Goal: Task Accomplishment & Management: Manage account settings

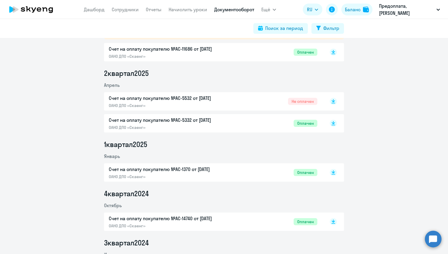
scroll to position [131, 0]
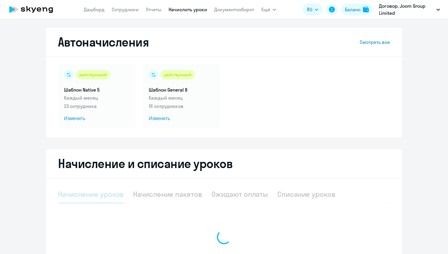
select select "10"
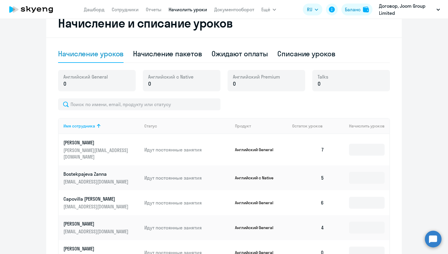
scroll to position [143, 0]
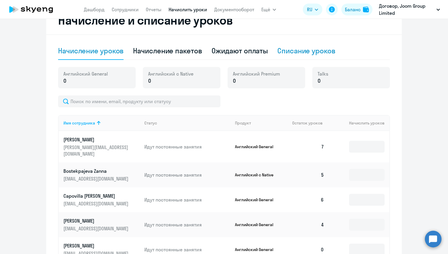
click at [285, 48] on div "Списание уроков" at bounding box center [306, 50] width 58 height 9
select select "10"
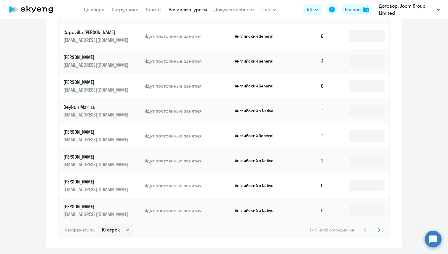
scroll to position [290, 0]
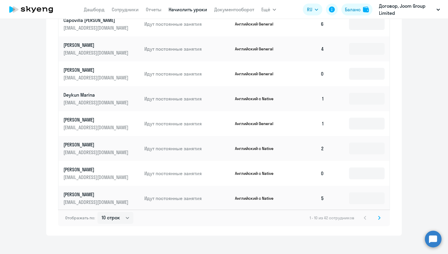
click at [379, 215] on icon at bounding box center [379, 217] width 2 height 4
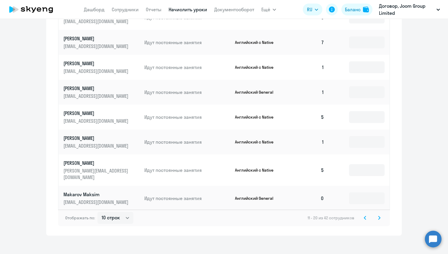
click at [378, 215] on icon at bounding box center [379, 217] width 2 height 4
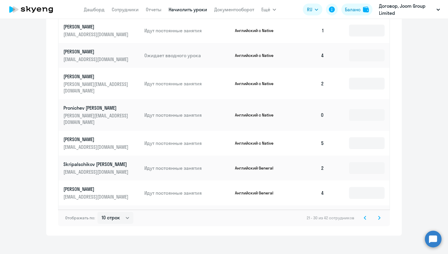
click at [365, 215] on icon at bounding box center [364, 217] width 2 height 4
click at [365, 214] on div "1 - 10 из 42 сотрудников" at bounding box center [345, 217] width 73 height 7
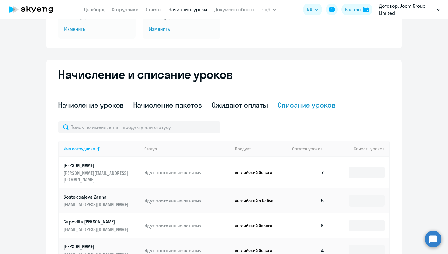
scroll to position [177, 0]
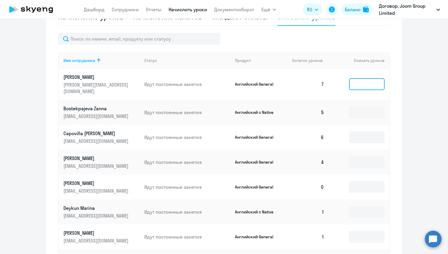
click at [376, 83] on input at bounding box center [367, 84] width 36 height 12
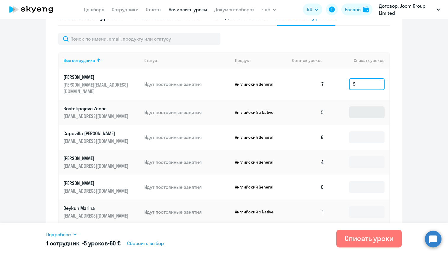
type input "5"
click at [364, 106] on input at bounding box center [367, 112] width 36 height 12
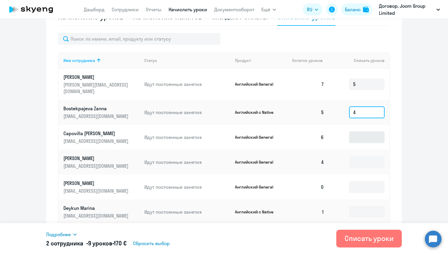
type input "4"
click at [358, 132] on input at bounding box center [367, 137] width 36 height 12
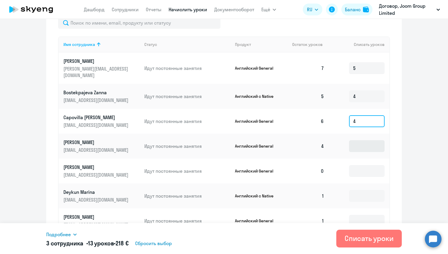
type input "4"
click at [356, 140] on input at bounding box center [367, 146] width 36 height 12
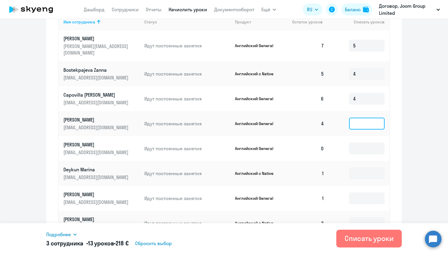
scroll to position [218, 0]
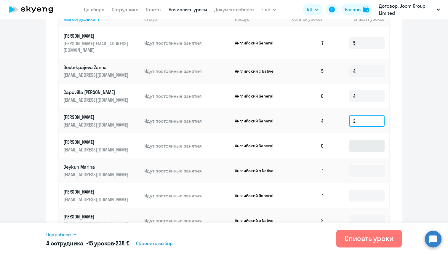
type input "2"
click at [358, 141] on input at bounding box center [367, 146] width 36 height 12
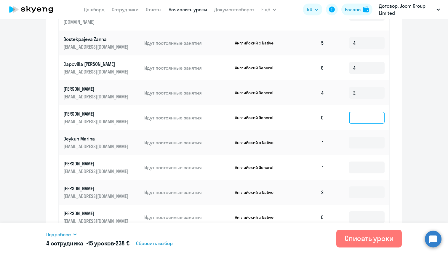
scroll to position [248, 0]
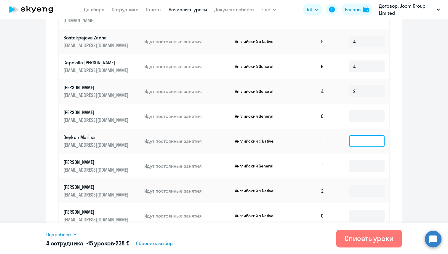
click at [357, 135] on input at bounding box center [367, 141] width 36 height 12
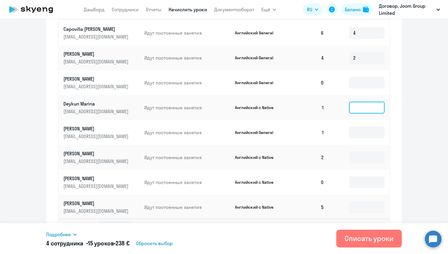
scroll to position [284, 0]
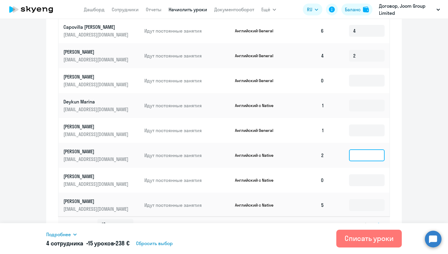
click at [357, 151] on input at bounding box center [367, 155] width 36 height 12
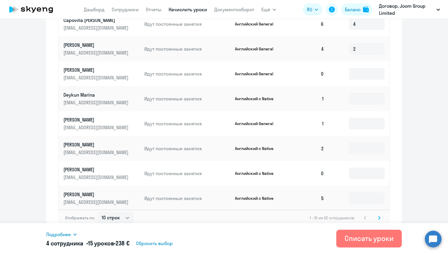
click at [379, 215] on icon at bounding box center [379, 217] width 2 height 4
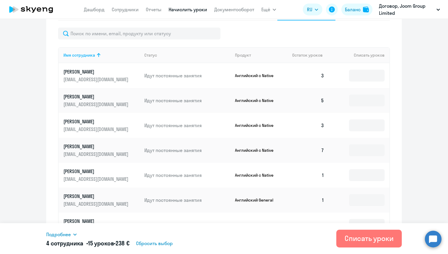
scroll to position [170, 0]
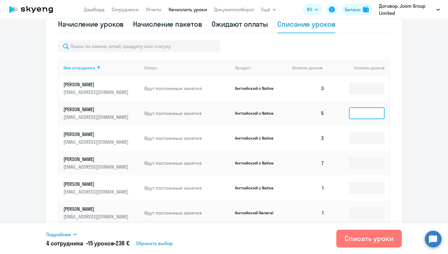
click at [360, 116] on input at bounding box center [367, 113] width 36 height 12
type input "4"
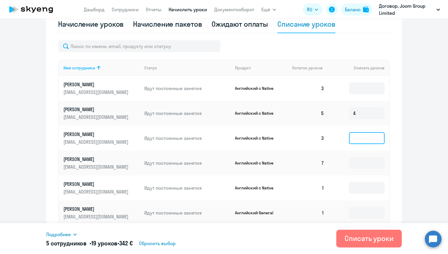
click at [359, 140] on input at bounding box center [367, 138] width 36 height 12
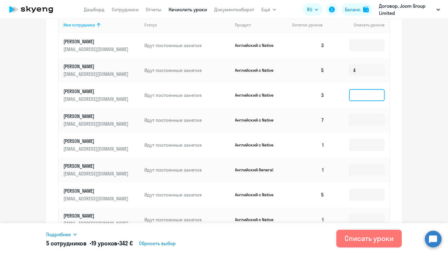
scroll to position [213, 0]
click at [360, 123] on input at bounding box center [367, 120] width 36 height 12
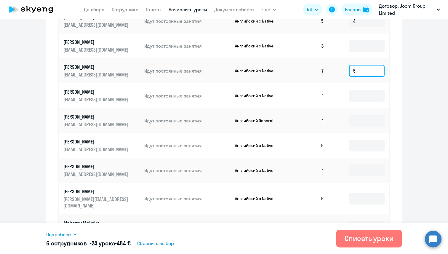
scroll to position [263, 0]
type input "5"
click at [361, 145] on input at bounding box center [367, 145] width 36 height 12
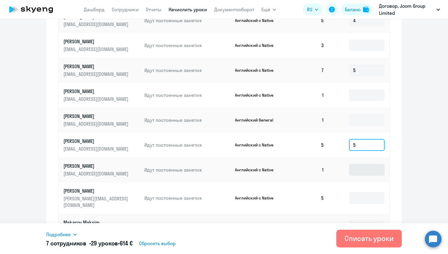
scroll to position [290, 0]
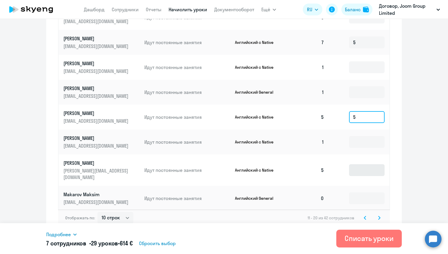
type input "5"
click at [362, 170] on input at bounding box center [367, 170] width 36 height 12
type input "4"
click at [379, 216] on icon at bounding box center [379, 217] width 2 height 3
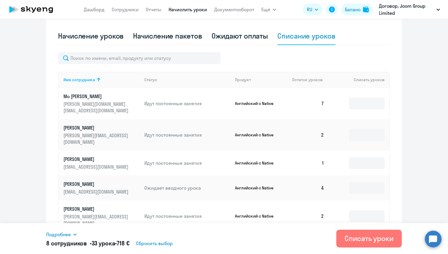
scroll to position [149, 0]
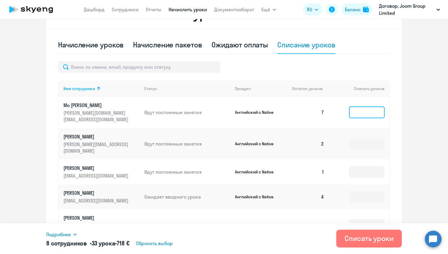
click at [361, 110] on input at bounding box center [367, 112] width 36 height 12
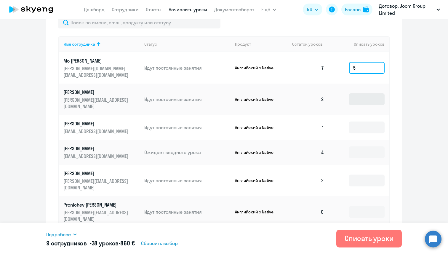
scroll to position [197, 0]
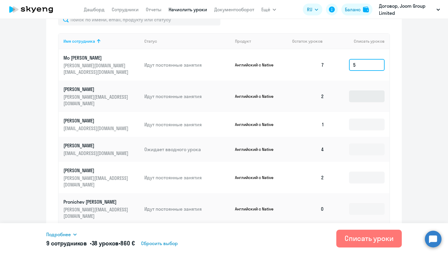
type input "5"
click at [359, 143] on input at bounding box center [367, 149] width 36 height 12
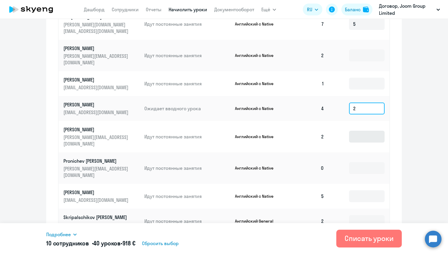
scroll to position [242, 0]
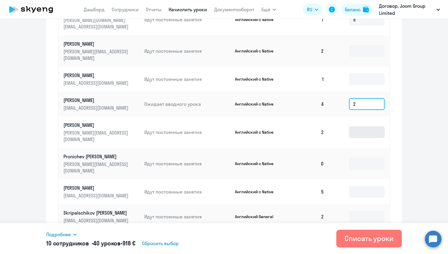
type input "2"
click at [362, 186] on input at bounding box center [367, 192] width 36 height 12
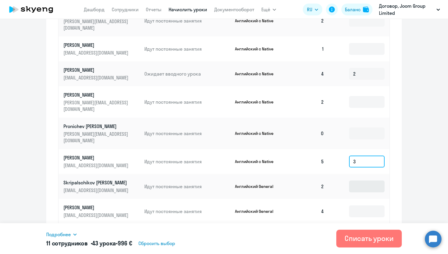
scroll to position [290, 0]
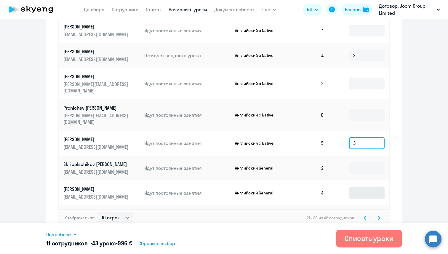
type input "3"
click at [359, 187] on input at bounding box center [367, 193] width 36 height 12
type input "2"
click at [358, 212] on input at bounding box center [367, 218] width 36 height 12
type input "6"
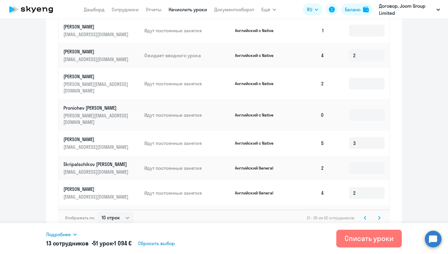
click at [381, 214] on svg-icon at bounding box center [378, 217] width 7 height 7
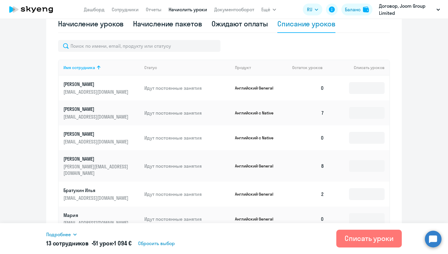
scroll to position [182, 0]
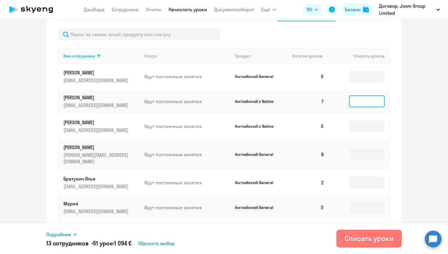
click at [368, 100] on input at bounding box center [367, 101] width 36 height 12
type input "6"
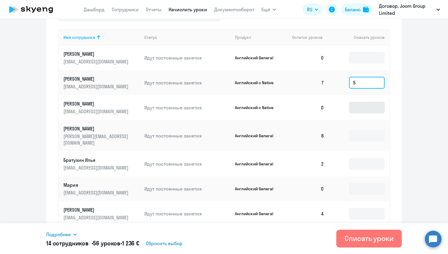
scroll to position [206, 0]
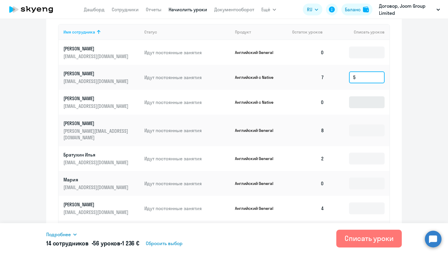
type input "5"
click at [364, 130] on input at bounding box center [367, 130] width 36 height 12
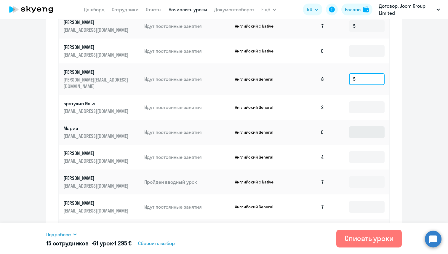
scroll to position [258, 0]
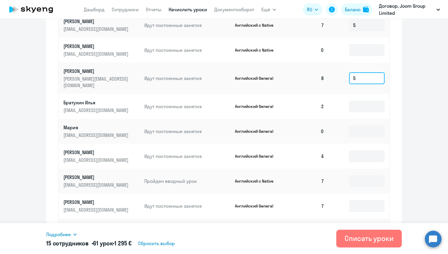
type input "5"
click at [361, 157] on td at bounding box center [359, 156] width 60 height 25
click at [364, 150] on input at bounding box center [367, 156] width 36 height 12
click at [359, 178] on input at bounding box center [367, 181] width 36 height 12
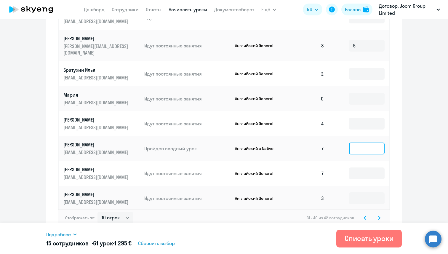
scroll to position [290, 0]
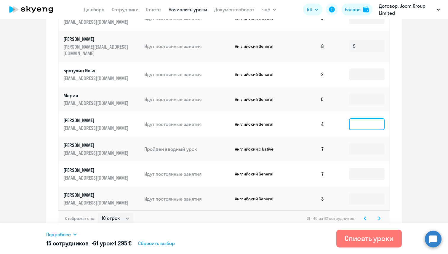
click at [365, 118] on input at bounding box center [367, 124] width 36 height 12
type input "1"
click at [365, 143] on input at bounding box center [367, 149] width 36 height 12
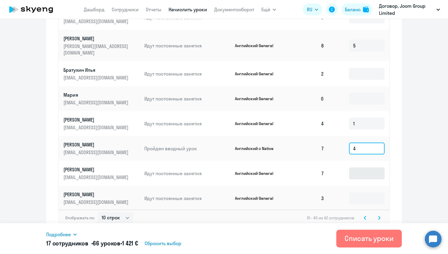
type input "4"
click at [358, 170] on input at bounding box center [367, 173] width 36 height 12
type input "3"
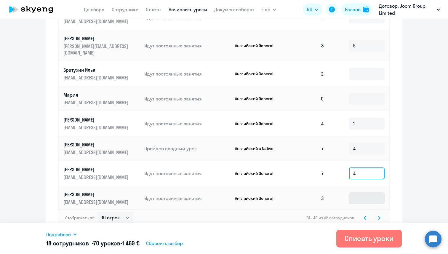
type input "4"
click at [358, 192] on input at bounding box center [367, 198] width 36 height 12
click at [381, 214] on svg-icon at bounding box center [378, 217] width 7 height 7
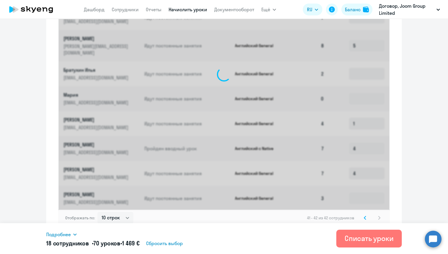
scroll to position [115, 0]
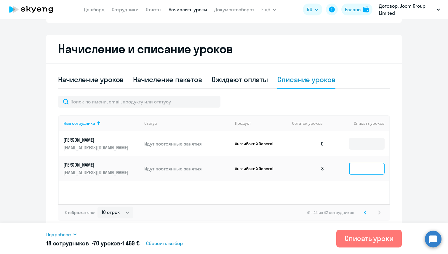
click at [360, 171] on input at bounding box center [367, 168] width 36 height 12
type input "6"
click at [365, 211] on icon at bounding box center [365, 211] width 2 height 3
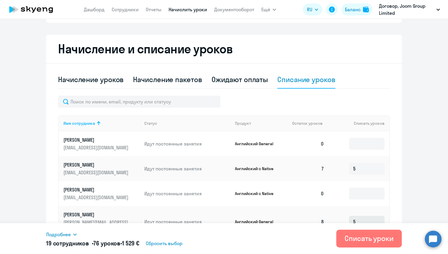
scroll to position [290, 0]
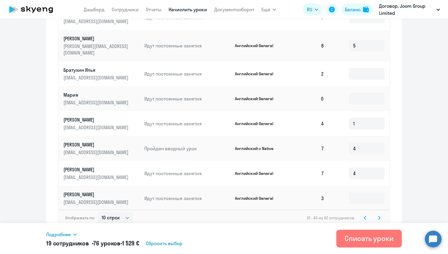
click at [362, 214] on svg-icon at bounding box center [364, 217] width 7 height 7
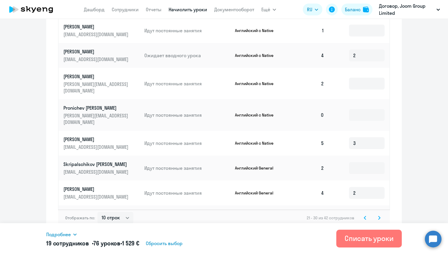
click at [363, 215] on icon at bounding box center [364, 217] width 2 height 4
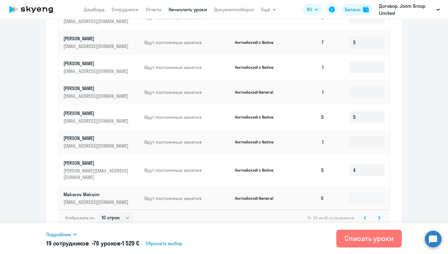
click at [363, 215] on icon at bounding box center [364, 217] width 2 height 4
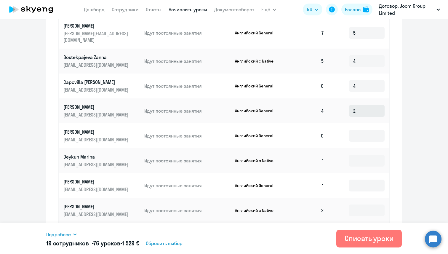
scroll to position [236, 0]
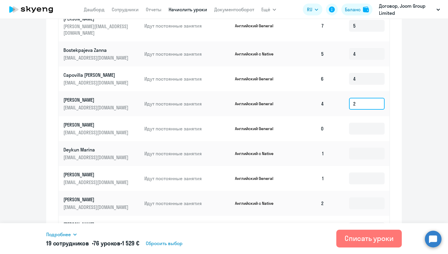
click at [366, 100] on input "2" at bounding box center [367, 104] width 36 height 12
type input "1"
click at [394, 111] on div "Начисление и списание уроков Начисление уроков Начисление пакетов Ожидают оплат…" at bounding box center [223, 102] width 355 height 376
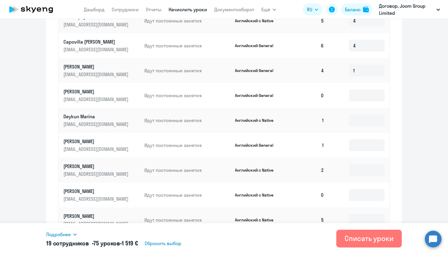
scroll to position [290, 0]
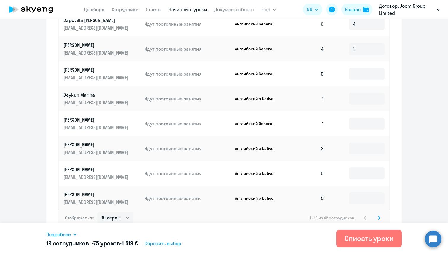
click at [380, 216] on icon at bounding box center [379, 217] width 2 height 3
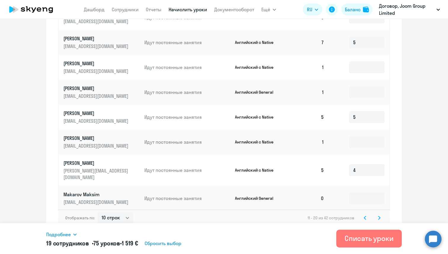
click at [361, 214] on svg-icon at bounding box center [364, 217] width 7 height 7
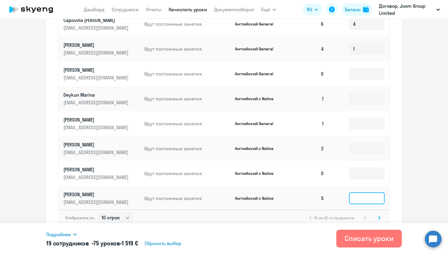
click at [360, 194] on input at bounding box center [367, 198] width 36 height 12
type input "3"
click at [378, 215] on icon at bounding box center [379, 217] width 2 height 4
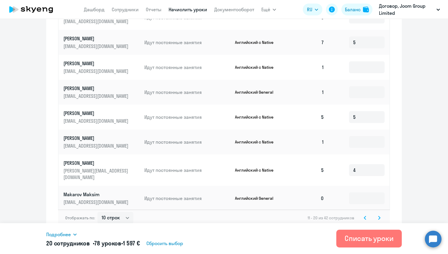
click at [377, 214] on svg-icon at bounding box center [378, 217] width 7 height 7
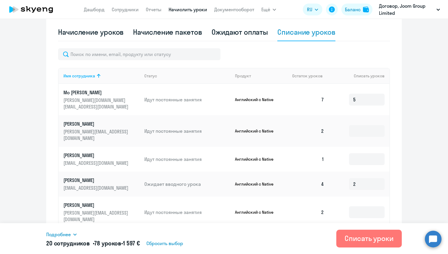
scroll to position [149, 0]
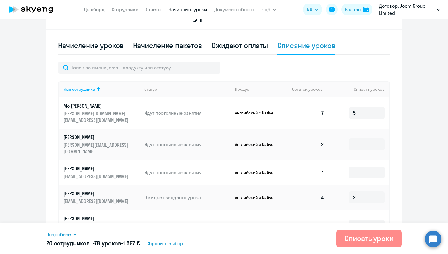
click at [356, 241] on div "Списать уроки" at bounding box center [368, 237] width 49 height 9
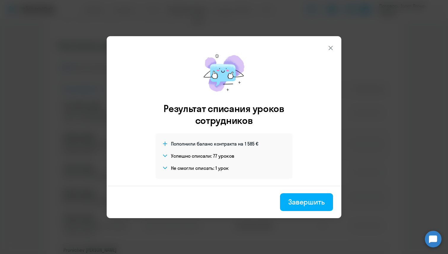
click at [193, 166] on h4 "Не смогли списать: 1 урок" at bounding box center [200, 168] width 58 height 7
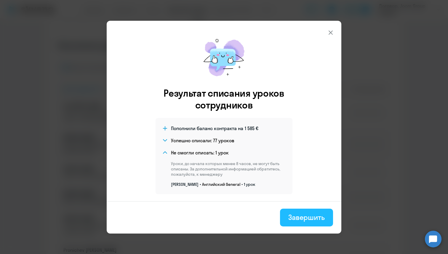
click at [291, 215] on div "Завершить" at bounding box center [306, 216] width 36 height 9
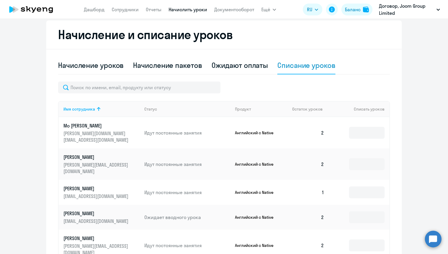
scroll to position [120, 0]
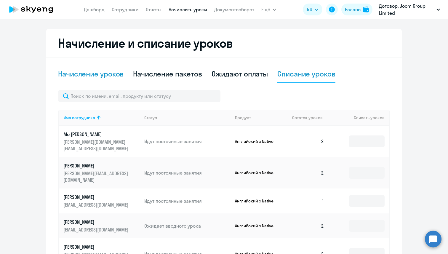
click at [105, 76] on div "Начисление уроков" at bounding box center [90, 73] width 65 height 9
select select "10"
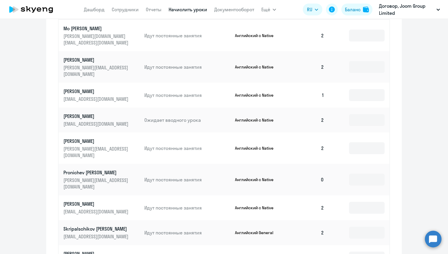
scroll to position [267, 0]
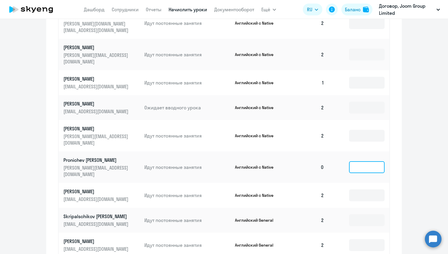
click at [365, 161] on input at bounding box center [367, 167] width 36 height 12
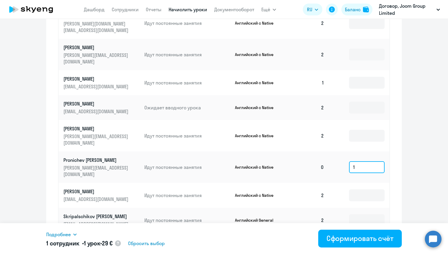
type input "1"
click at [346, 14] on button "Баланс" at bounding box center [356, 10] width 31 height 12
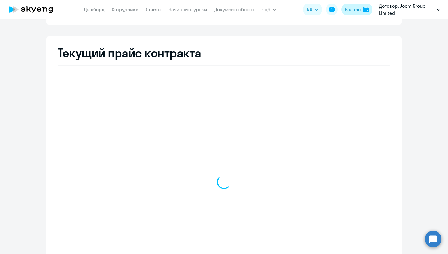
select select "english_adult_not_native_speaker"
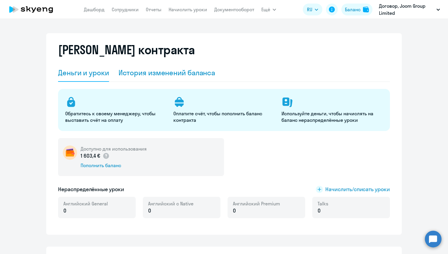
click at [139, 72] on div "История изменений баланса" at bounding box center [166, 72] width 97 height 9
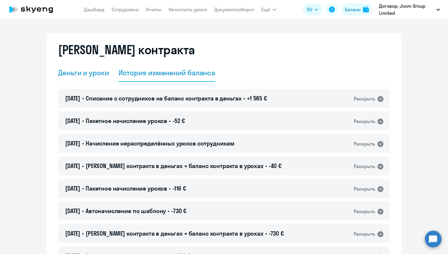
click at [95, 79] on div "Деньги и уроки" at bounding box center [83, 73] width 51 height 18
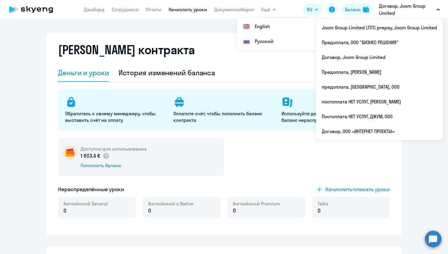
click at [184, 9] on link "Начислить уроки" at bounding box center [187, 10] width 38 height 6
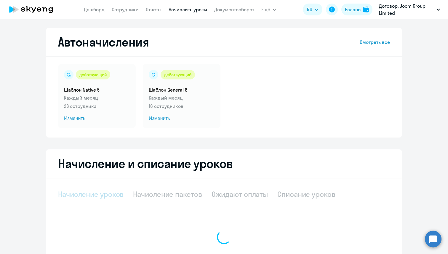
select select "10"
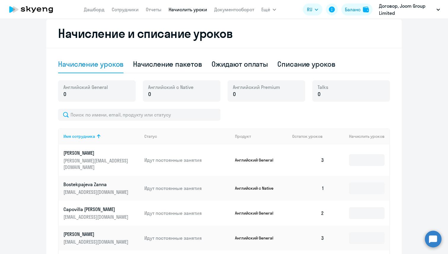
scroll to position [128, 0]
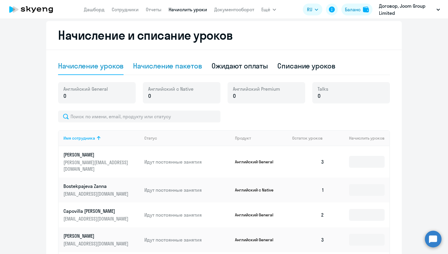
click at [170, 70] on div "Начисление пакетов" at bounding box center [167, 65] width 69 height 9
select select "10"
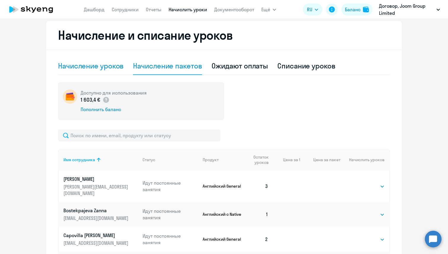
click at [101, 67] on div "Начисление уроков" at bounding box center [90, 65] width 65 height 9
select select "10"
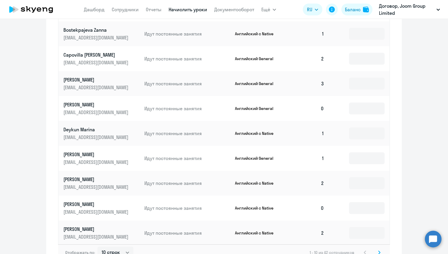
scroll to position [319, 0]
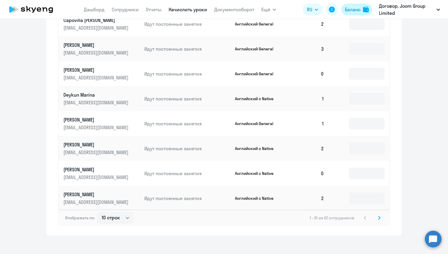
click at [358, 5] on button "Баланс" at bounding box center [356, 10] width 31 height 12
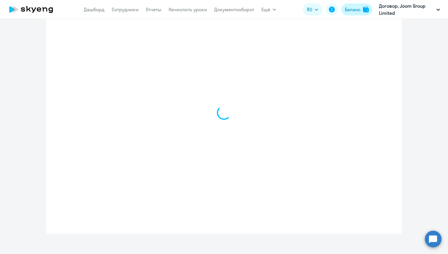
scroll to position [201, 0]
select select "english_adult_not_native_speaker"
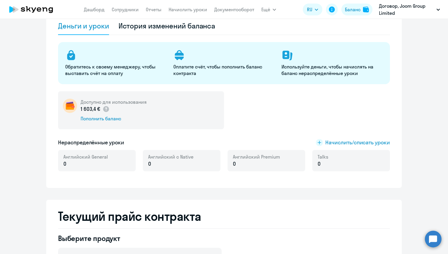
scroll to position [0, 0]
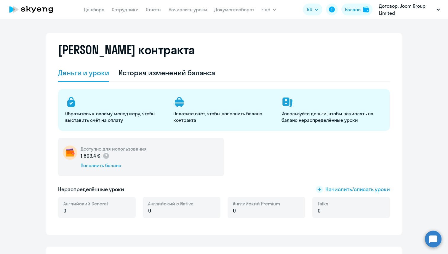
click at [128, 112] on p "Обратитесь к своему менеджеру, чтобы выставить счёт на оплату" at bounding box center [115, 116] width 101 height 13
click at [209, 111] on p "Оплатите счёт, чтобы пополнить баланс контракта" at bounding box center [223, 116] width 101 height 13
click at [287, 103] on icon at bounding box center [285, 101] width 7 height 8
click at [316, 189] on rect at bounding box center [319, 189] width 7 height 7
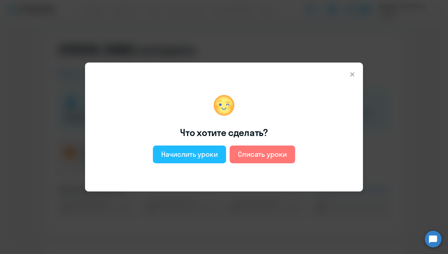
click at [199, 160] on button "Начислить уроки" at bounding box center [189, 154] width 73 height 18
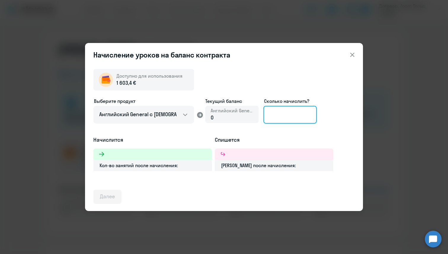
click at [273, 113] on input at bounding box center [289, 115] width 53 height 18
click at [267, 137] on h5 "Спишется" at bounding box center [274, 140] width 118 height 8
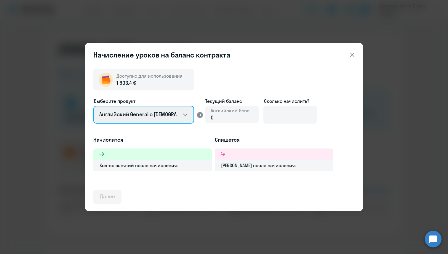
click at [187, 117] on select "Английский General с [DEMOGRAPHIC_DATA] преподавателем Английский General с [DE…" at bounding box center [143, 115] width 101 height 18
click at [93, 106] on select "Английский General с [DEMOGRAPHIC_DATA] преподавателем Английский General с [DE…" at bounding box center [143, 115] width 101 height 18
click at [185, 115] on select "Английский General с [DEMOGRAPHIC_DATA] преподавателем Английский General с [DE…" at bounding box center [143, 115] width 101 height 18
select select "english_adult_not_native_speaker"
click at [93, 106] on select "Английский General с [DEMOGRAPHIC_DATA] преподавателем Английский General с [DE…" at bounding box center [143, 115] width 101 height 18
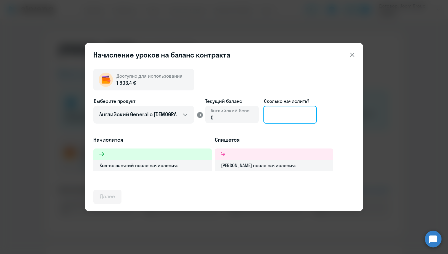
click at [290, 120] on input at bounding box center [289, 115] width 53 height 18
type input "2"
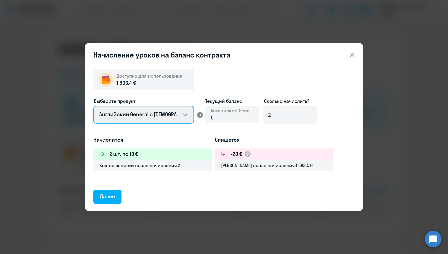
click at [183, 115] on select "Английский General с [DEMOGRAPHIC_DATA] преподавателем Английский General с [DE…" at bounding box center [143, 115] width 101 height 18
select select "english_adult_native_speaker"
click at [93, 106] on select "Английский General с [DEMOGRAPHIC_DATA] преподавателем Английский General с [DE…" at bounding box center [143, 115] width 101 height 18
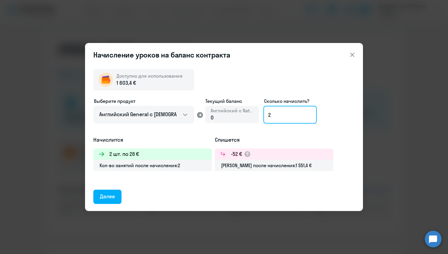
click at [286, 117] on input "2" at bounding box center [289, 115] width 53 height 18
type input "1"
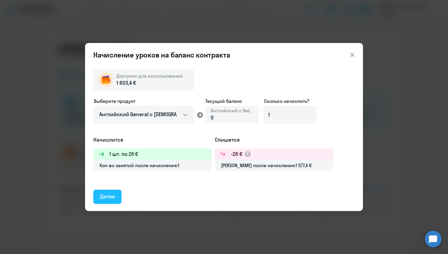
click at [114, 198] on div "Далее" at bounding box center [107, 196] width 15 height 8
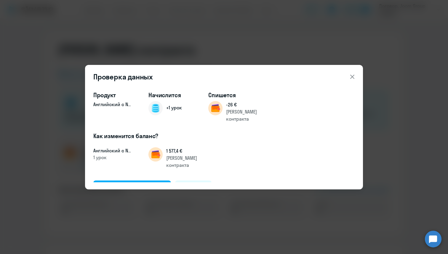
click at [356, 74] on button at bounding box center [352, 77] width 12 height 12
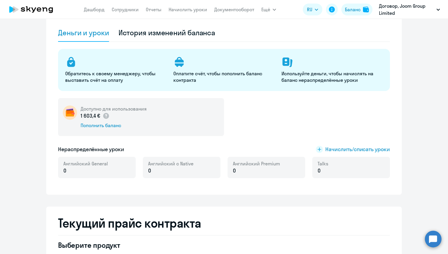
scroll to position [37, 0]
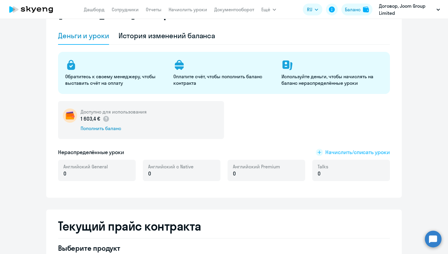
click at [317, 153] on rect at bounding box center [319, 152] width 7 height 7
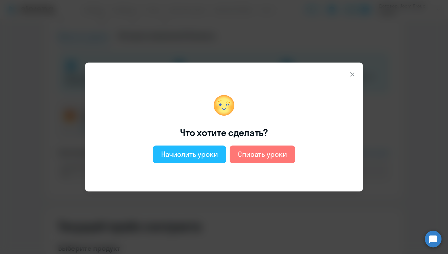
click at [183, 153] on div "Начислить уроки" at bounding box center [189, 153] width 57 height 9
select select "english_adult_not_native_speaker"
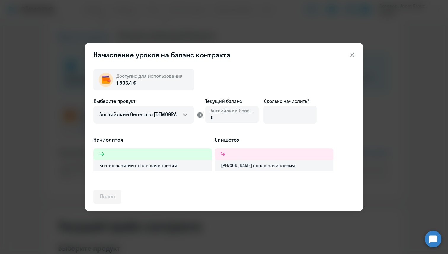
click at [198, 116] on icon at bounding box center [200, 115] width 6 height 6
click at [276, 119] on input at bounding box center [289, 115] width 53 height 18
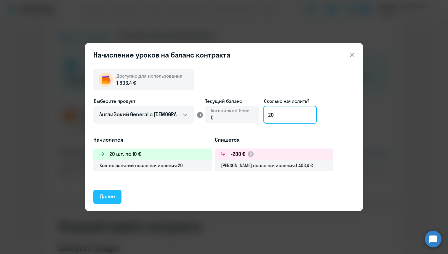
type input "20"
click at [119, 198] on button "Далее" at bounding box center [107, 196] width 28 height 14
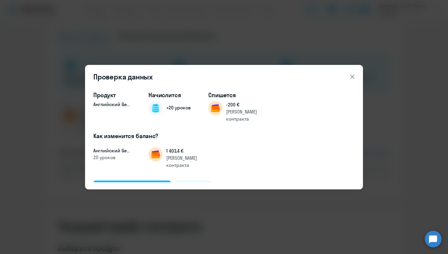
click at [128, 183] on div "Подтвердить и начислить" at bounding box center [132, 187] width 65 height 8
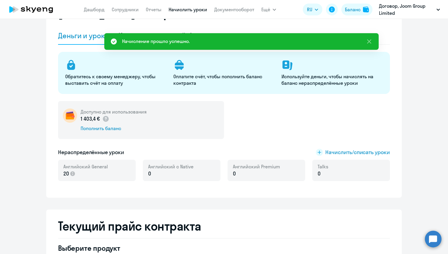
click at [177, 11] on link "Начислить уроки" at bounding box center [187, 10] width 38 height 6
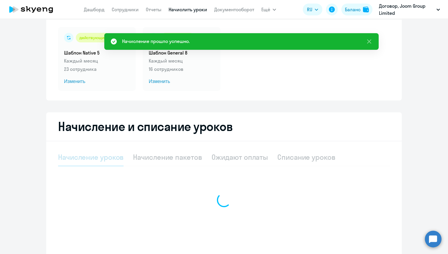
select select "10"
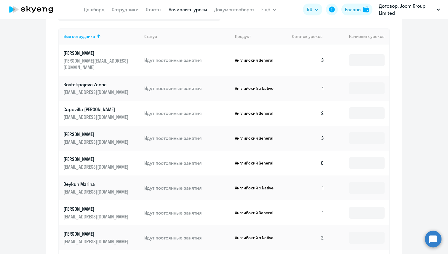
scroll to position [231, 0]
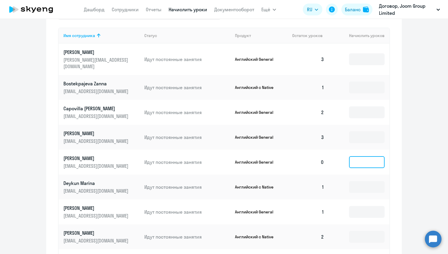
click at [365, 156] on input at bounding box center [367, 162] width 36 height 12
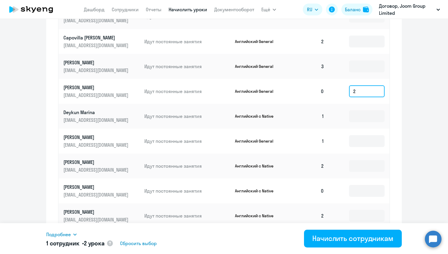
scroll to position [305, 0]
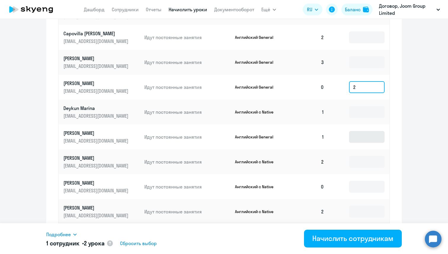
type input "2"
click at [371, 132] on input at bounding box center [367, 137] width 36 height 12
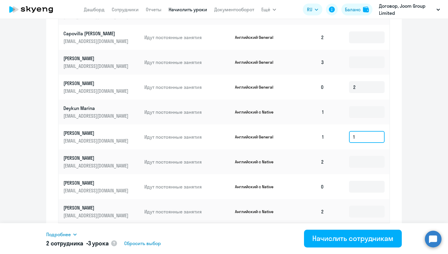
scroll to position [319, 0]
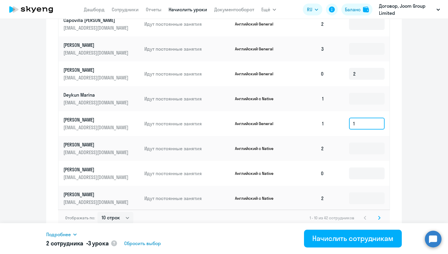
type input "1"
click at [379, 216] on icon at bounding box center [379, 217] width 2 height 3
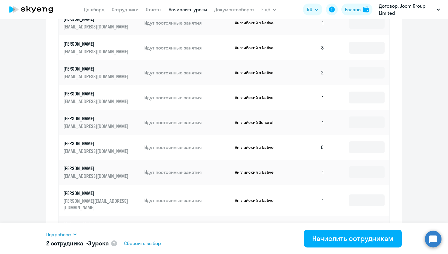
scroll to position [281, 0]
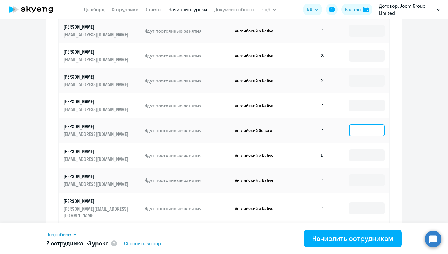
click at [365, 132] on input at bounding box center [367, 130] width 36 height 12
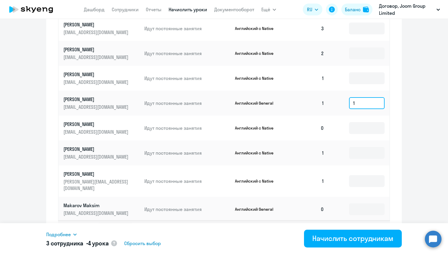
scroll to position [319, 0]
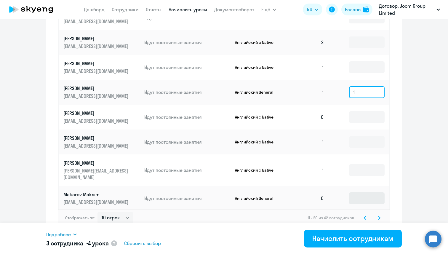
type input "1"
click at [371, 192] on input at bounding box center [367, 198] width 36 height 12
type input "2"
click at [380, 215] on icon at bounding box center [379, 217] width 2 height 4
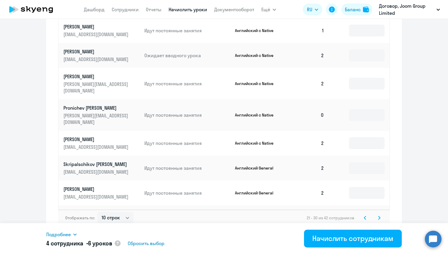
click at [378, 215] on icon at bounding box center [379, 217] width 2 height 4
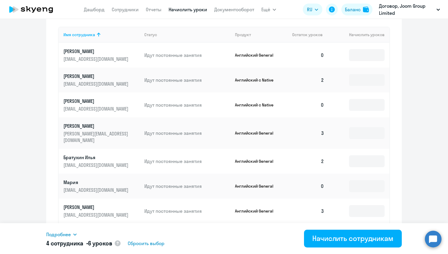
scroll to position [208, 0]
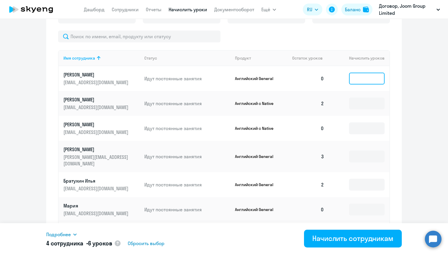
click at [365, 80] on input at bounding box center [367, 79] width 36 height 12
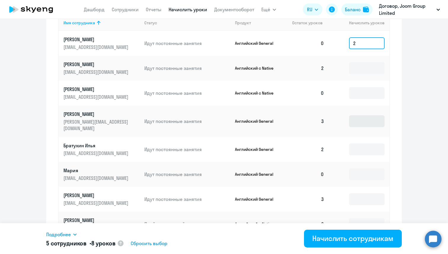
scroll to position [257, 0]
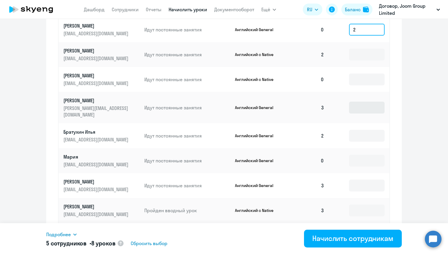
type input "2"
click at [363, 154] on input at bounding box center [367, 160] width 36 height 12
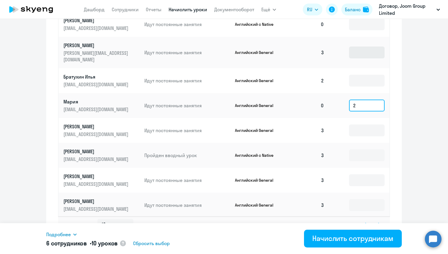
scroll to position [319, 0]
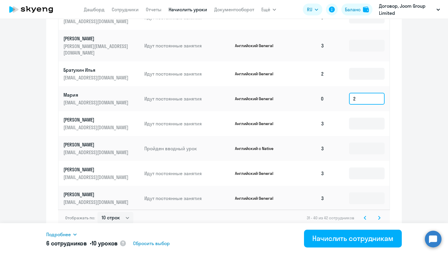
type input "2"
click at [379, 215] on icon at bounding box center [379, 217] width 2 height 4
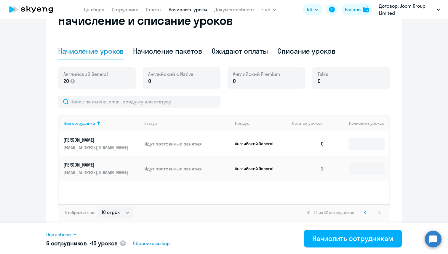
scroll to position [143, 0]
click at [357, 142] on input at bounding box center [367, 144] width 36 height 12
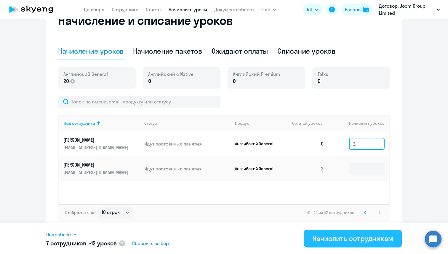
type input "2"
click at [339, 238] on div "Начислить сотрудникам" at bounding box center [352, 237] width 81 height 9
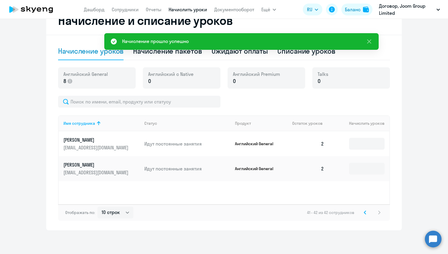
click at [365, 212] on icon at bounding box center [364, 212] width 2 height 4
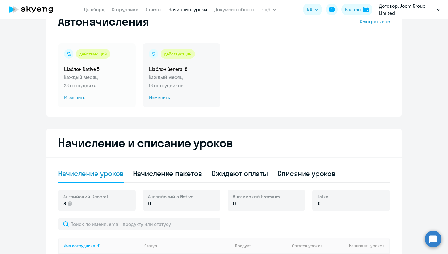
scroll to position [0, 0]
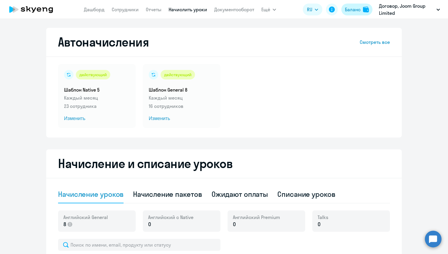
click at [347, 14] on button "Баланс" at bounding box center [356, 10] width 31 height 12
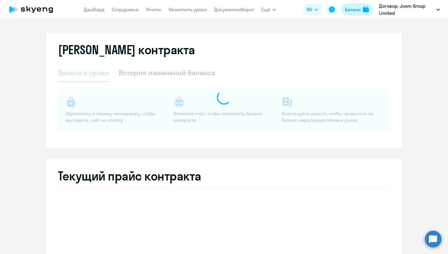
select select "english_adult_not_native_speaker"
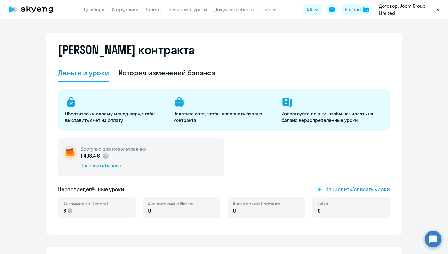
scroll to position [22, 0]
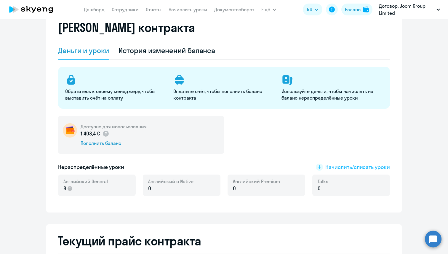
click at [318, 168] on rect at bounding box center [319, 166] width 7 height 7
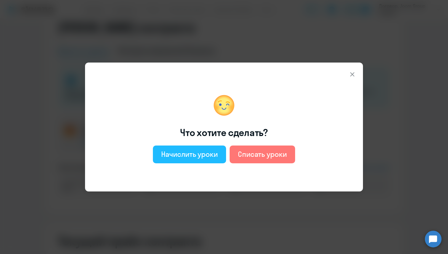
click at [198, 159] on button "Начислить уроки" at bounding box center [189, 154] width 73 height 18
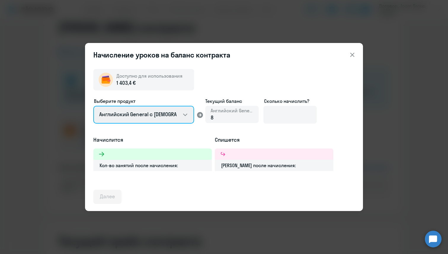
click at [183, 112] on select "Английский General с [DEMOGRAPHIC_DATA] преподавателем Английский General с [DE…" at bounding box center [143, 115] width 101 height 18
select select "english_adult_native_speaker"
click at [93, 106] on select "Английский General с [DEMOGRAPHIC_DATA] преподавателем Английский General с [DE…" at bounding box center [143, 115] width 101 height 18
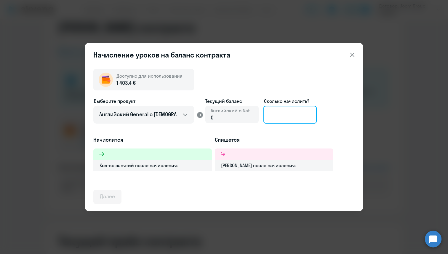
click at [283, 114] on input at bounding box center [289, 115] width 53 height 18
type input "10"
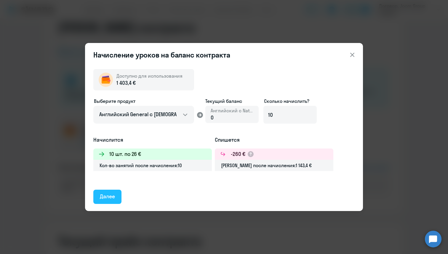
click at [116, 192] on button "Далее" at bounding box center [107, 196] width 28 height 14
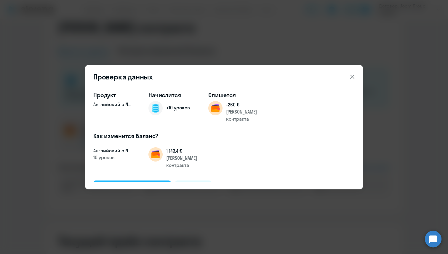
click at [132, 183] on div "Подтвердить и начислить" at bounding box center [132, 187] width 65 height 8
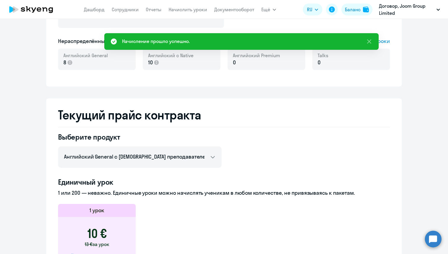
scroll to position [0, 0]
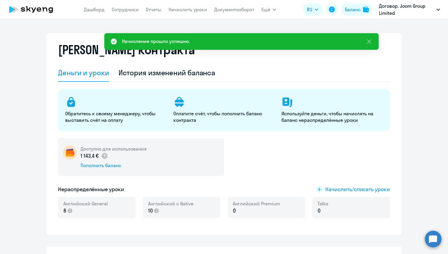
click at [190, 12] on app-menu-item-link "Начислить уроки" at bounding box center [187, 9] width 38 height 7
click at [191, 10] on link "Начислить уроки" at bounding box center [187, 10] width 38 height 6
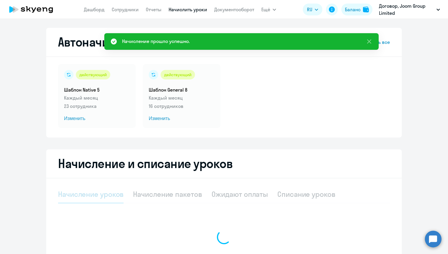
select select "10"
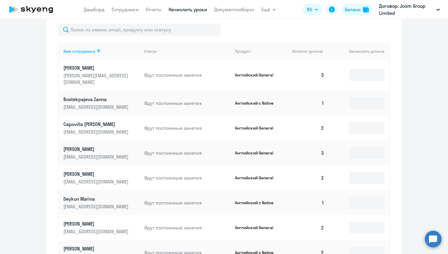
scroll to position [228, 0]
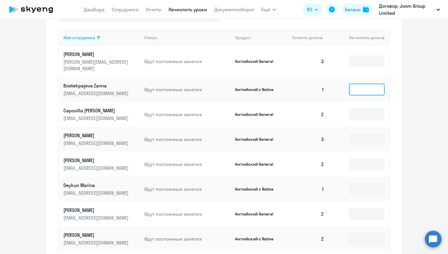
click at [374, 86] on input at bounding box center [367, 89] width 36 height 12
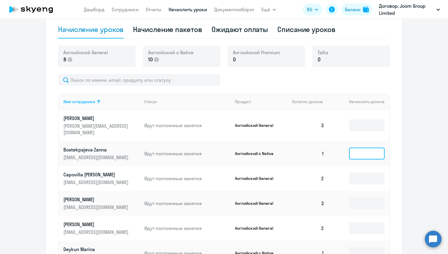
scroll to position [162, 0]
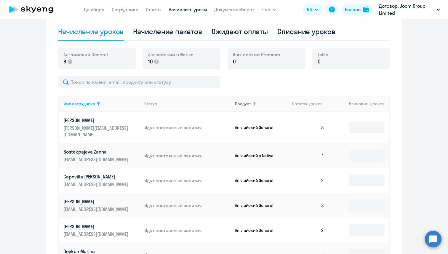
click at [235, 101] on div "Продукт" at bounding box center [243, 103] width 16 height 5
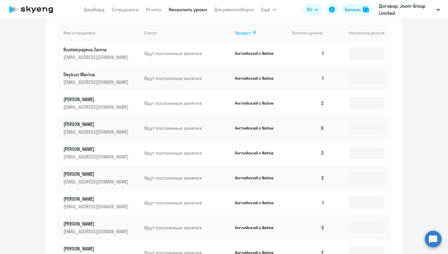
scroll to position [234, 0]
click at [357, 128] on input at bounding box center [367, 128] width 36 height 12
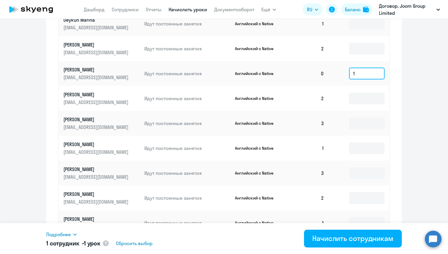
scroll to position [319, 0]
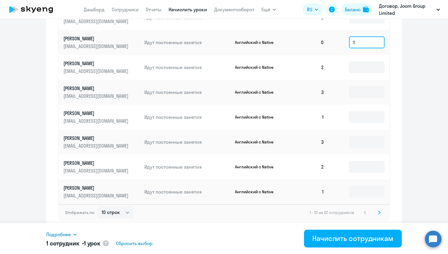
type input "1"
click at [380, 214] on icon at bounding box center [379, 212] width 2 height 4
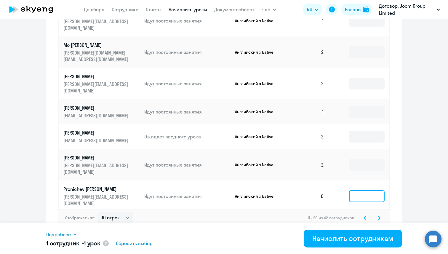
click at [360, 190] on input at bounding box center [367, 196] width 36 height 12
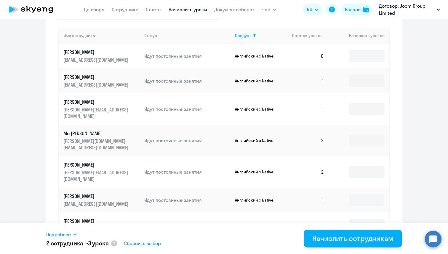
scroll to position [230, 0]
type input "2"
click at [359, 55] on input at bounding box center [367, 56] width 36 height 12
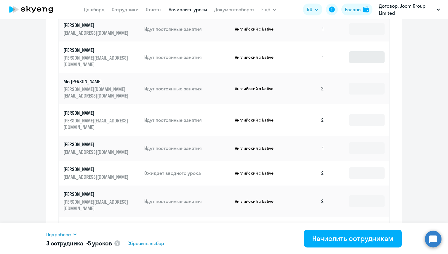
scroll to position [283, 0]
type input "2"
click at [408, 112] on ng-component "Автоначисления Смотреть все действующий Шаблон Native 5 Каждый месяц 23 сотрудн…" at bounding box center [224, 8] width 448 height 526
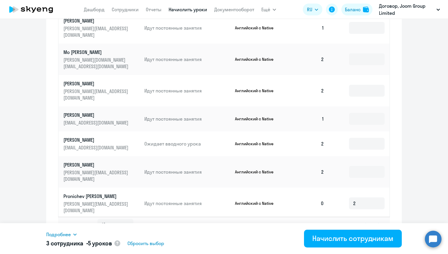
scroll to position [319, 0]
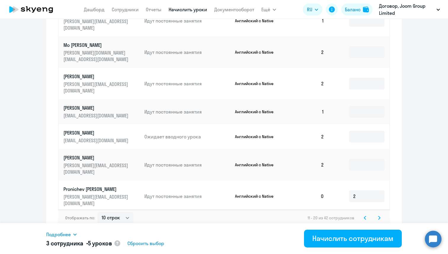
click at [377, 214] on svg-icon at bounding box center [378, 217] width 7 height 7
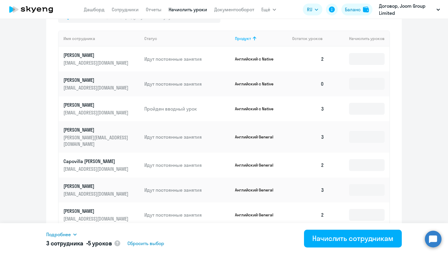
scroll to position [219, 0]
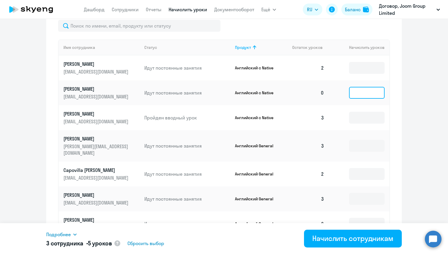
click at [358, 95] on input at bounding box center [367, 93] width 36 height 12
type input "2"
click at [408, 132] on ng-component "Автоначисления Смотреть все действующий Шаблон Native 5 Каждый месяц 23 сотрудн…" at bounding box center [224, 72] width 448 height 526
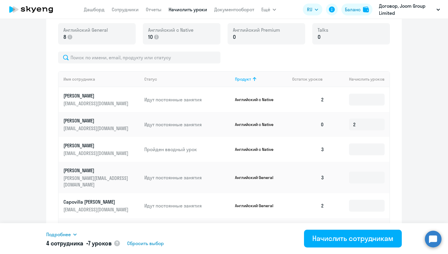
scroll to position [319, 0]
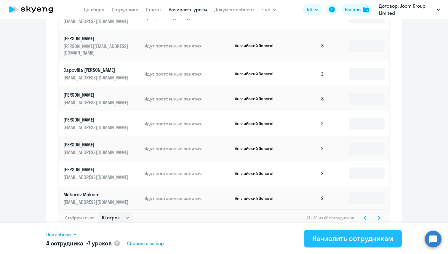
click at [331, 241] on div "Начислить сотрудникам" at bounding box center [352, 237] width 81 height 9
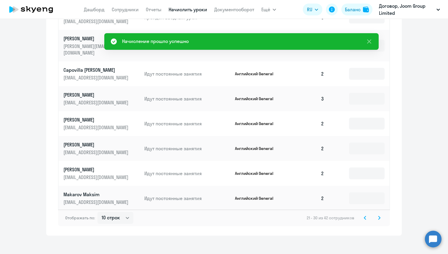
click at [361, 214] on svg-icon at bounding box center [364, 217] width 7 height 7
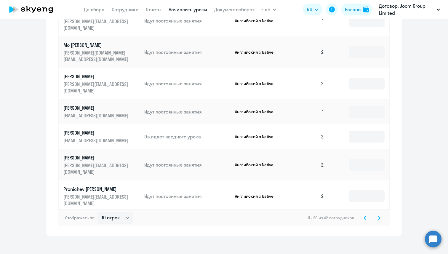
click at [361, 214] on svg-icon at bounding box center [364, 217] width 7 height 7
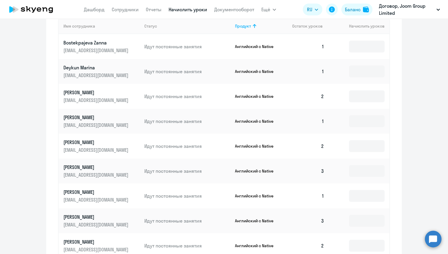
scroll to position [227, 0]
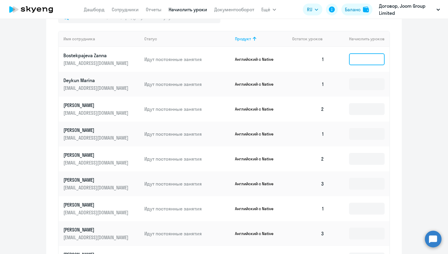
click at [355, 57] on input at bounding box center [367, 59] width 36 height 12
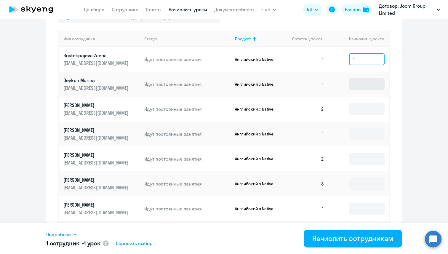
type input "1"
click at [358, 87] on input at bounding box center [367, 84] width 36 height 12
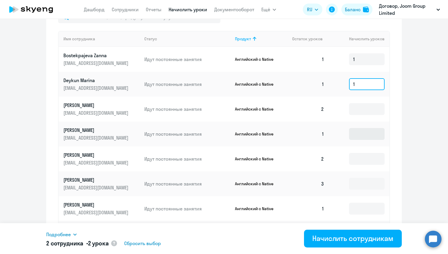
type input "1"
click at [363, 135] on input at bounding box center [367, 134] width 36 height 12
type input "1"
click at [390, 143] on div "Начисление и списание уроков Начисление уроков Начисление пакетов Ожидают оплат…" at bounding box center [223, 122] width 355 height 400
click at [362, 62] on input "1" at bounding box center [367, 59] width 36 height 12
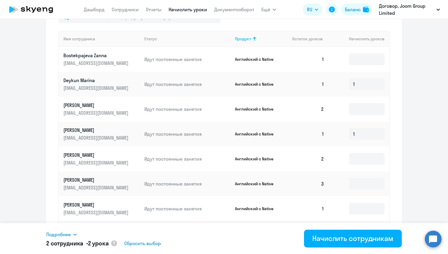
click at [389, 82] on td "1" at bounding box center [359, 84] width 60 height 25
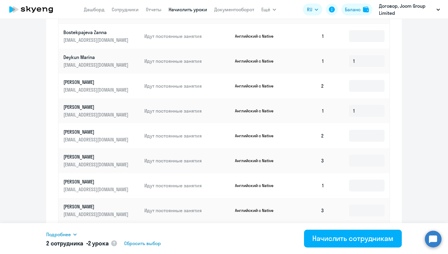
scroll to position [251, 0]
click at [358, 113] on input "1" at bounding box center [367, 110] width 36 height 12
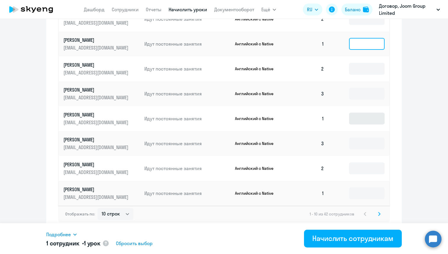
scroll to position [319, 0]
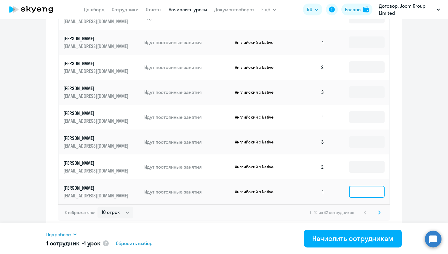
click at [356, 191] on input at bounding box center [367, 192] width 36 height 12
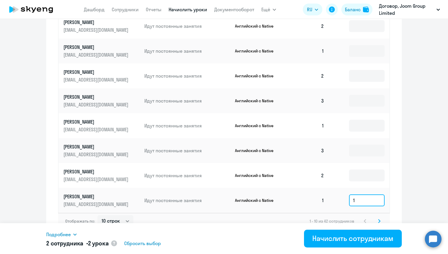
scroll to position [309, 0]
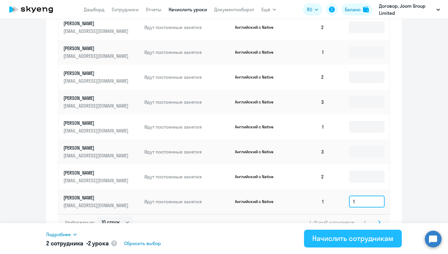
type input "1"
click at [354, 244] on button "Начислить сотрудникам" at bounding box center [353, 238] width 98 height 18
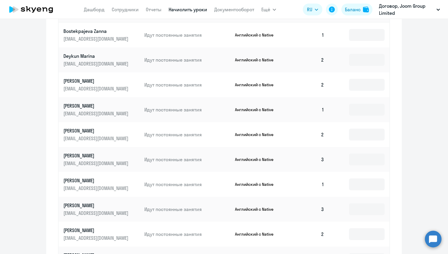
scroll to position [319, 0]
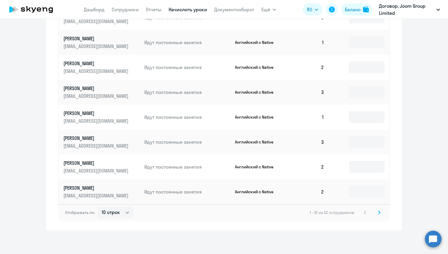
click at [379, 212] on icon at bounding box center [379, 211] width 2 height 3
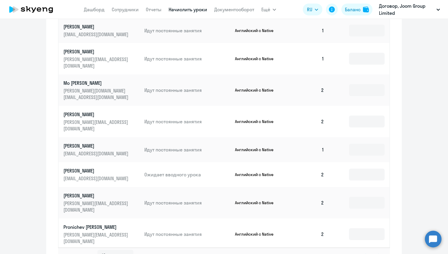
scroll to position [289, 0]
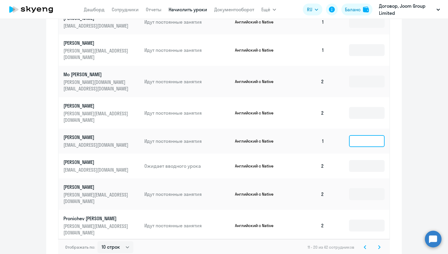
click at [358, 135] on input at bounding box center [367, 141] width 36 height 12
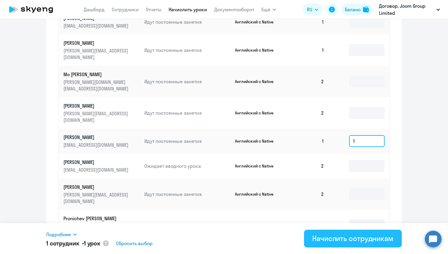
type input "1"
click at [368, 236] on div "Начислить сотрудникам" at bounding box center [352, 237] width 81 height 9
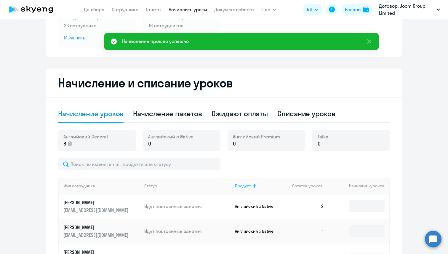
scroll to position [75, 0]
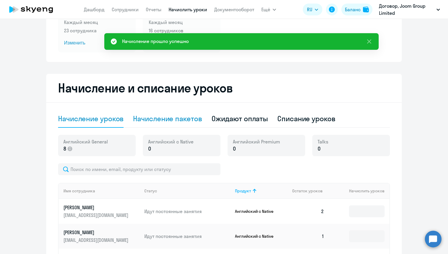
click at [188, 118] on div "Начисление пакетов" at bounding box center [167, 118] width 69 height 9
select select "10"
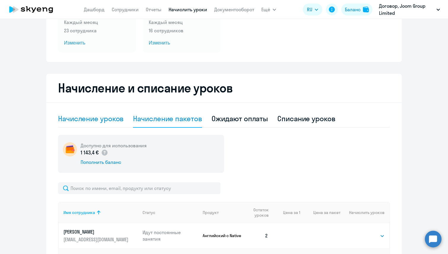
click at [104, 120] on div "Начисление уроков" at bounding box center [90, 118] width 65 height 9
select select "10"
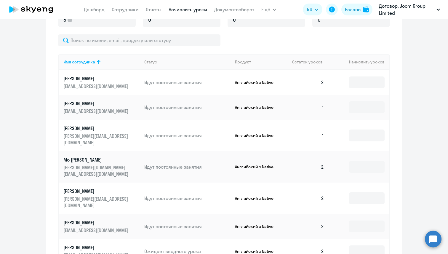
scroll to position [207, 0]
